Goal: Find specific page/section: Find specific page/section

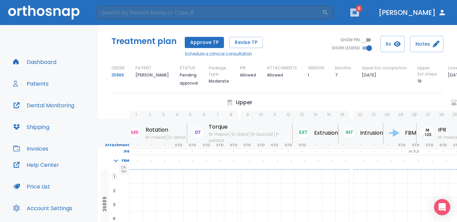
click at [353, 11] on icon "button" at bounding box center [355, 12] width 4 height 3
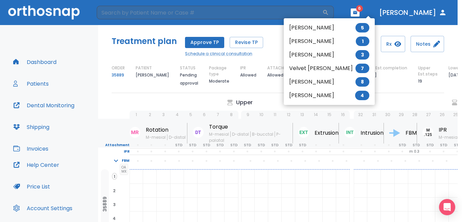
click at [315, 65] on li "Velvet Scoggin 7" at bounding box center [329, 69] width 91 height 14
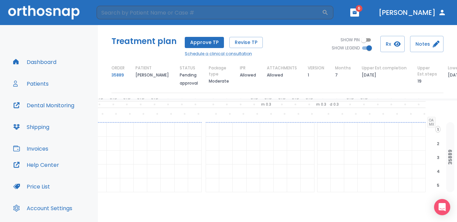
scroll to position [0, 152]
